Goal: Task Accomplishment & Management: Manage account settings

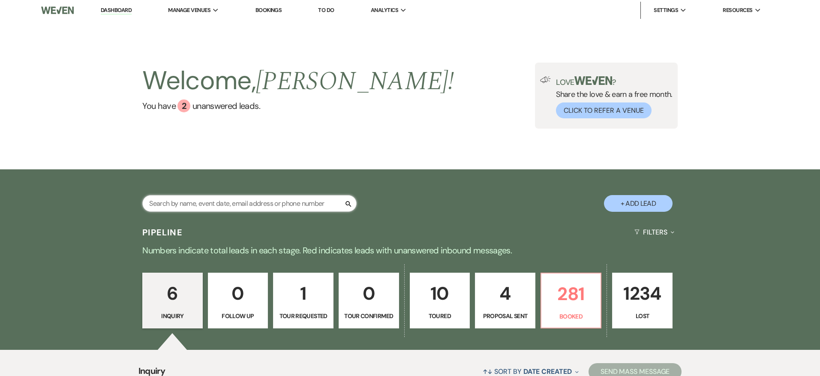
click at [245, 205] on input "text" at bounding box center [249, 203] width 214 height 17
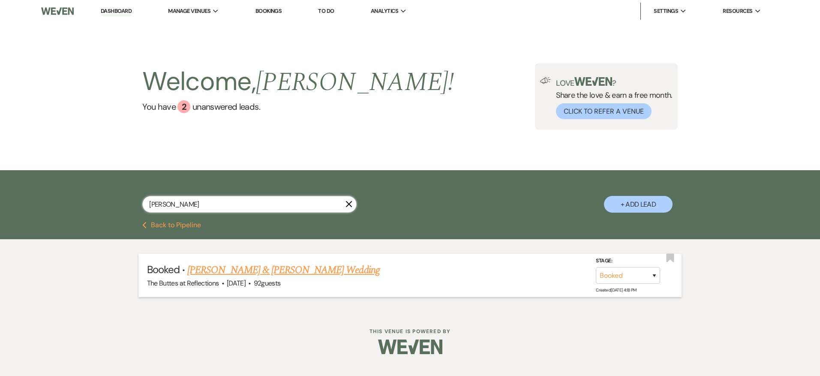
type input "[PERSON_NAME]"
click at [270, 270] on link "[PERSON_NAME] & [PERSON_NAME] Wedding" at bounding box center [283, 269] width 192 height 15
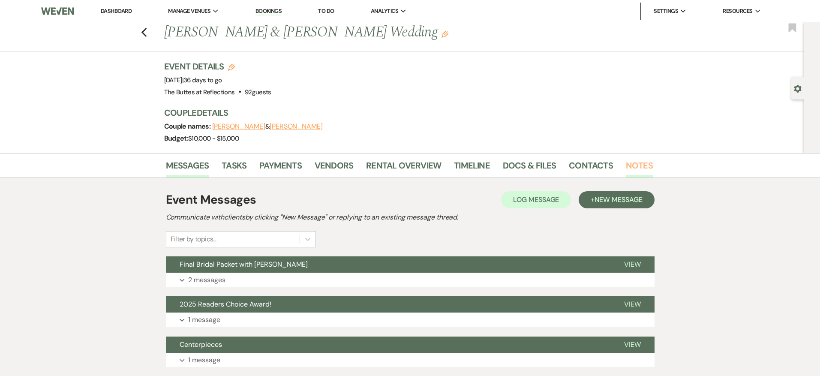
click at [629, 168] on link "Notes" at bounding box center [639, 168] width 27 height 19
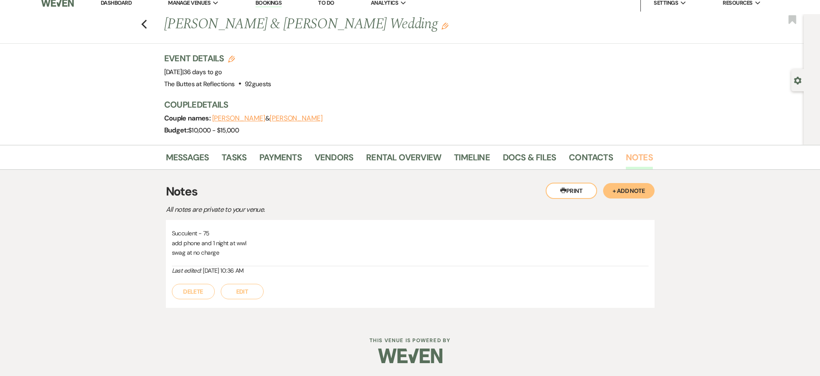
scroll to position [6, 0]
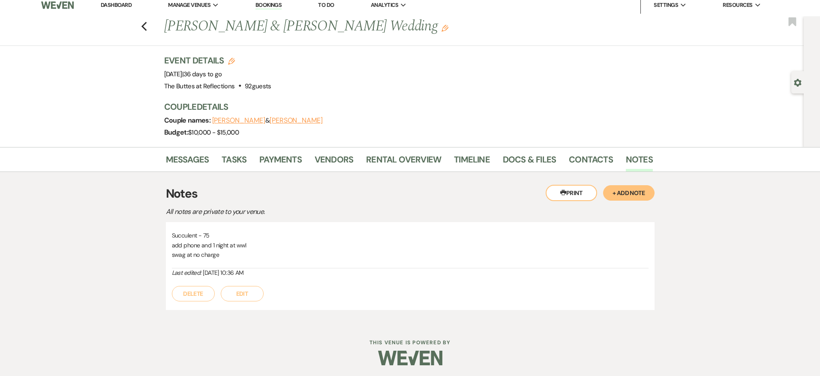
click at [631, 195] on button "+ Add Note" at bounding box center [628, 192] width 51 height 15
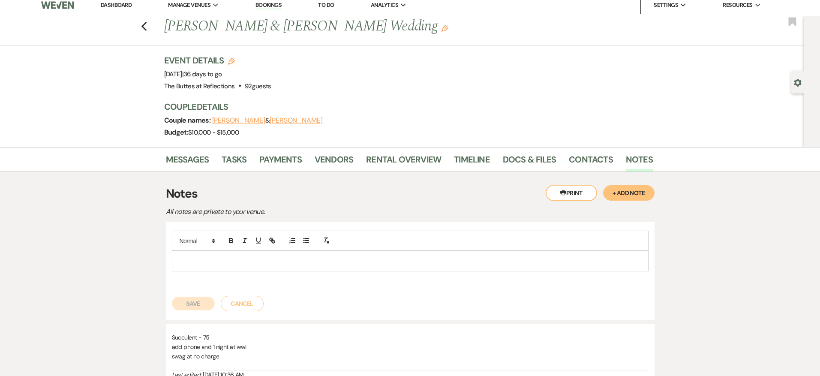
click at [253, 263] on p at bounding box center [410, 260] width 463 height 9
click at [192, 301] on button "Save" at bounding box center [193, 304] width 43 height 14
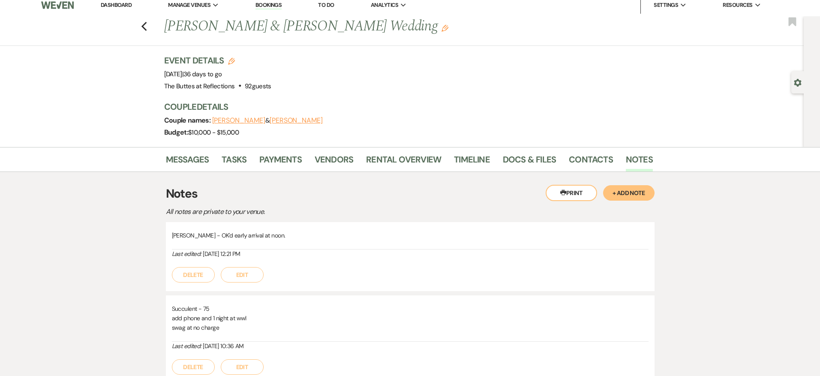
scroll to position [0, 0]
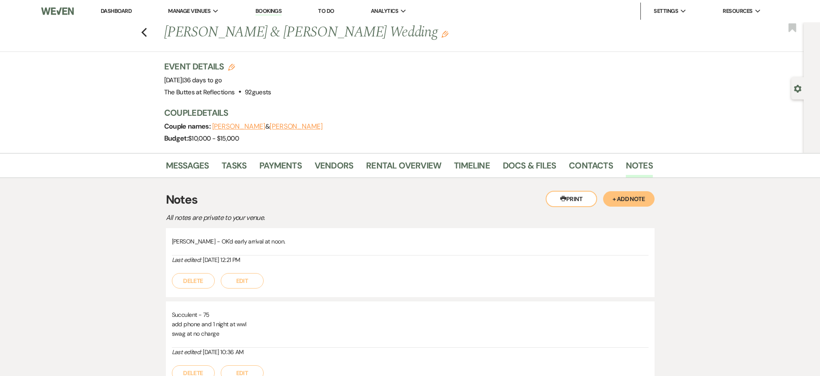
click at [126, 13] on link "Dashboard" at bounding box center [116, 10] width 31 height 7
